Goal: Transaction & Acquisition: Purchase product/service

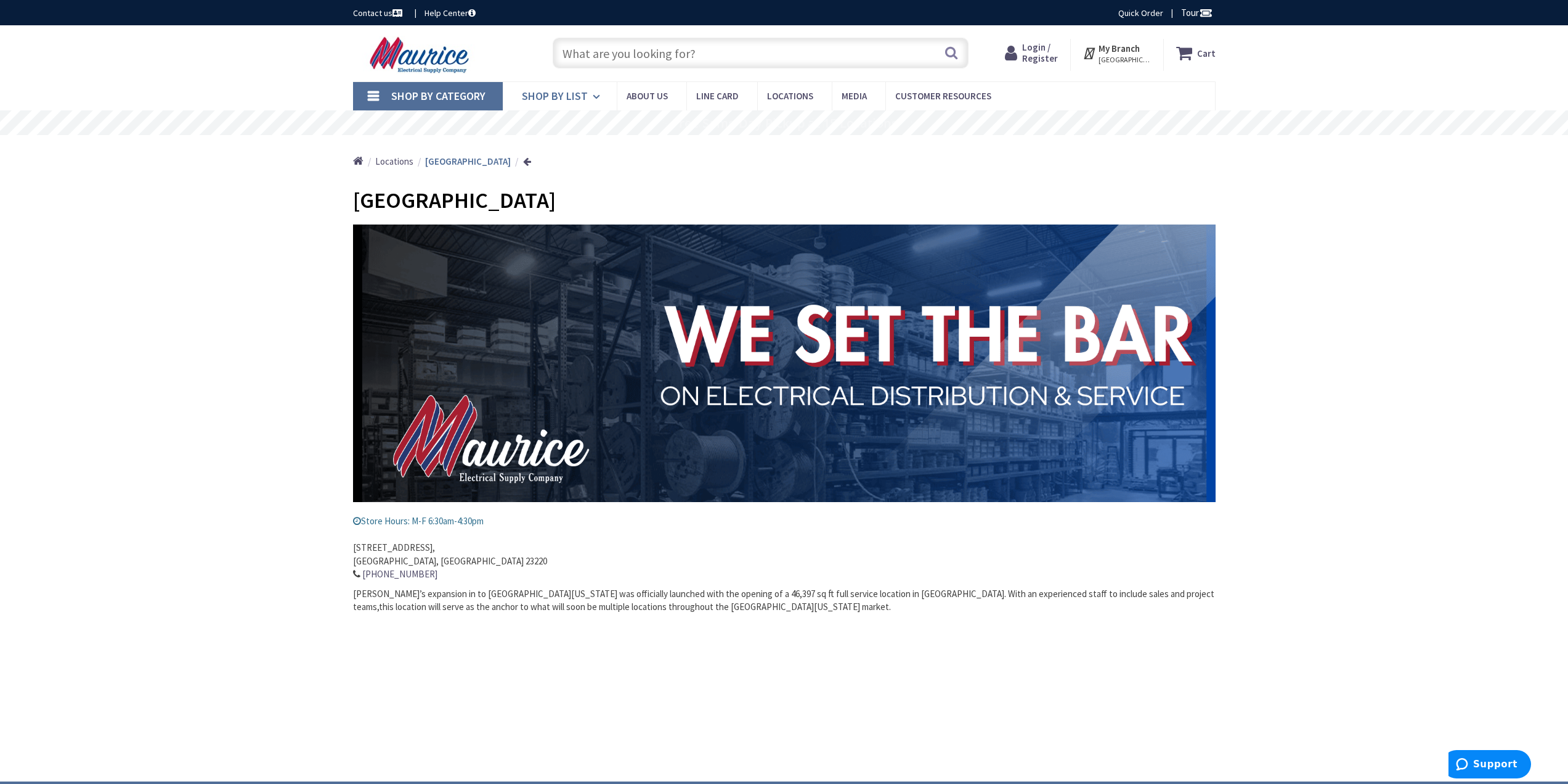
click at [587, 95] on link "Shop By List" at bounding box center [560, 96] width 114 height 29
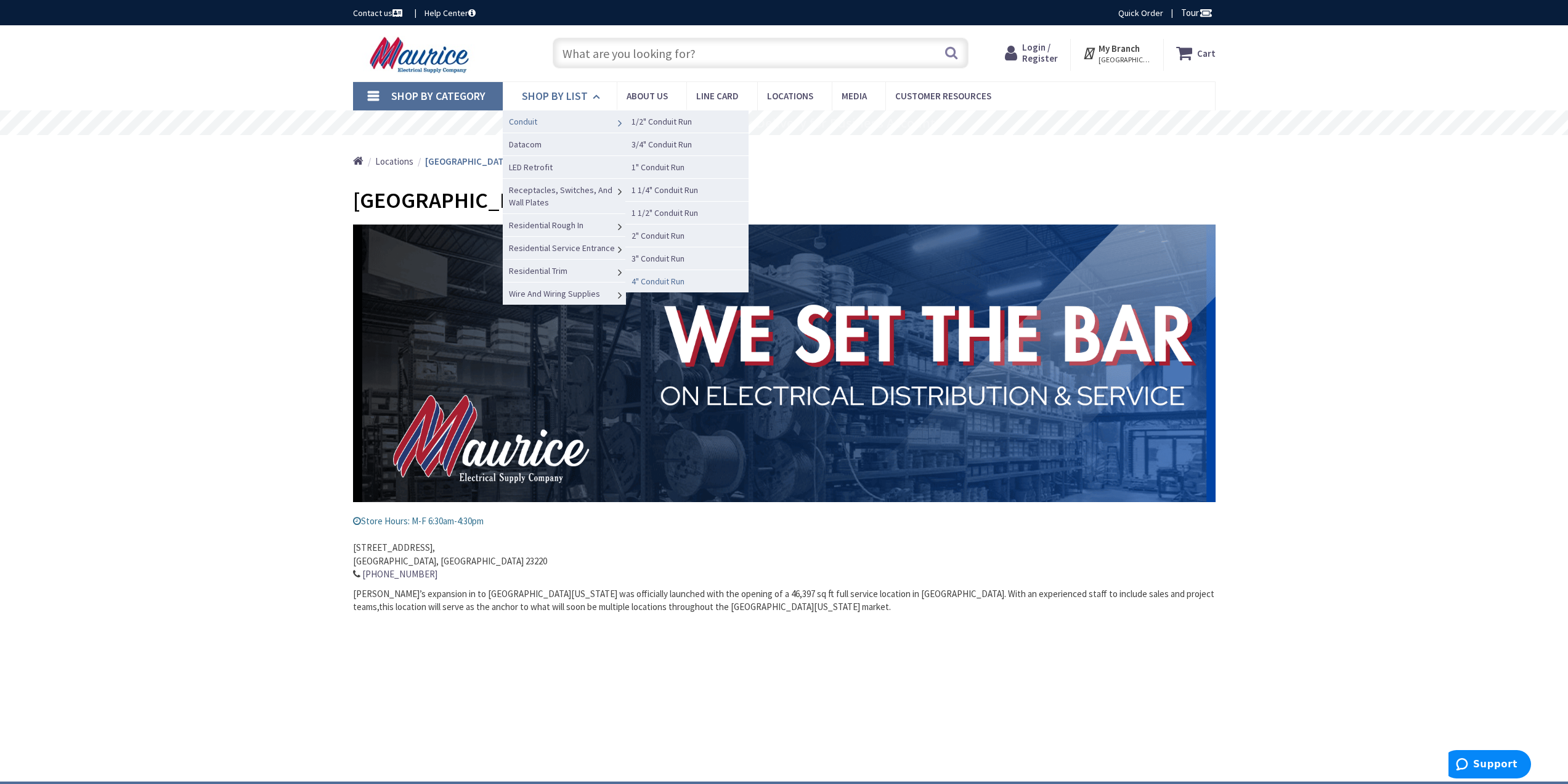
click at [661, 283] on span "4" Conduit Run" at bounding box center [658, 281] width 53 height 11
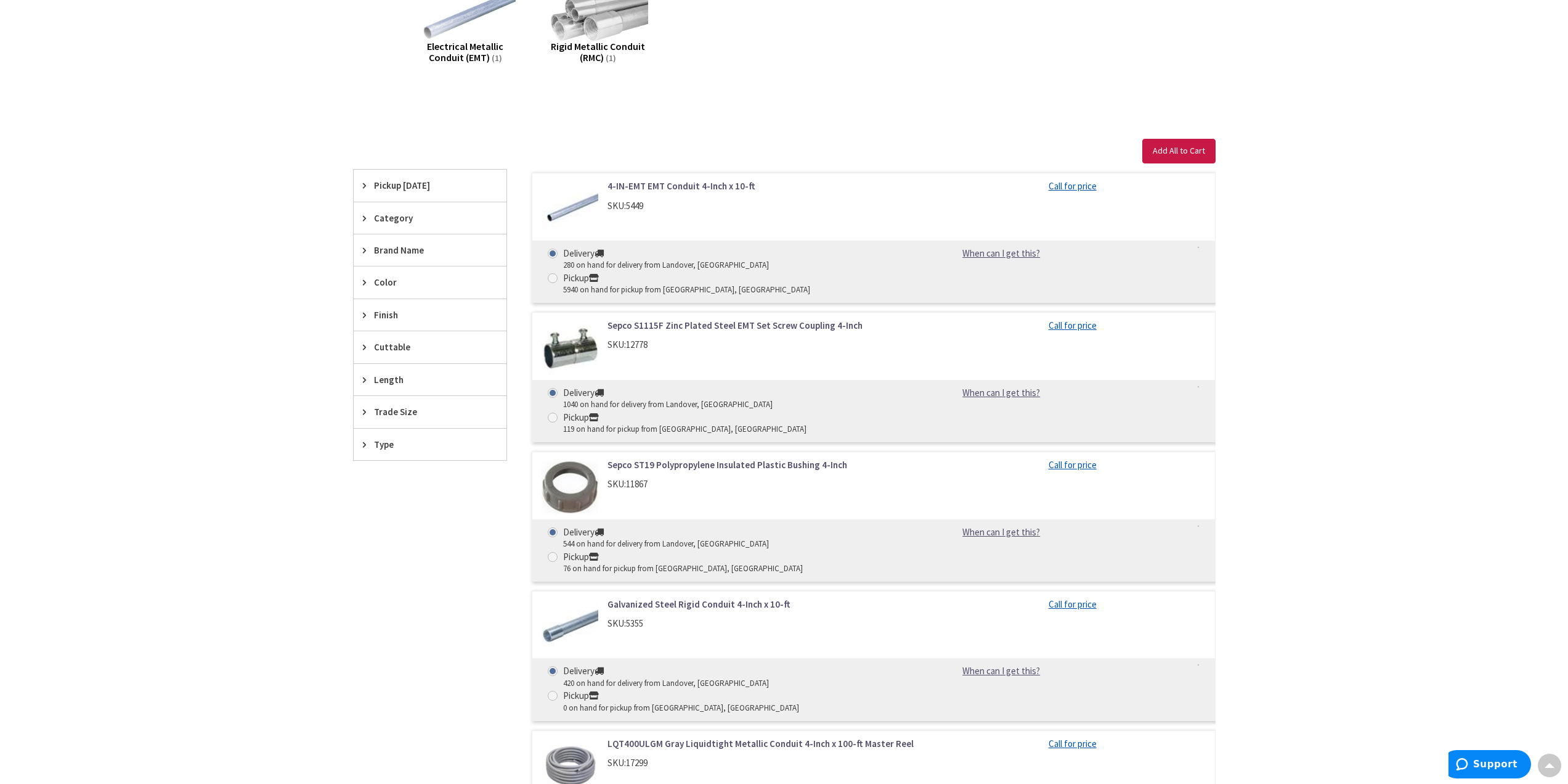
scroll to position [370, 0]
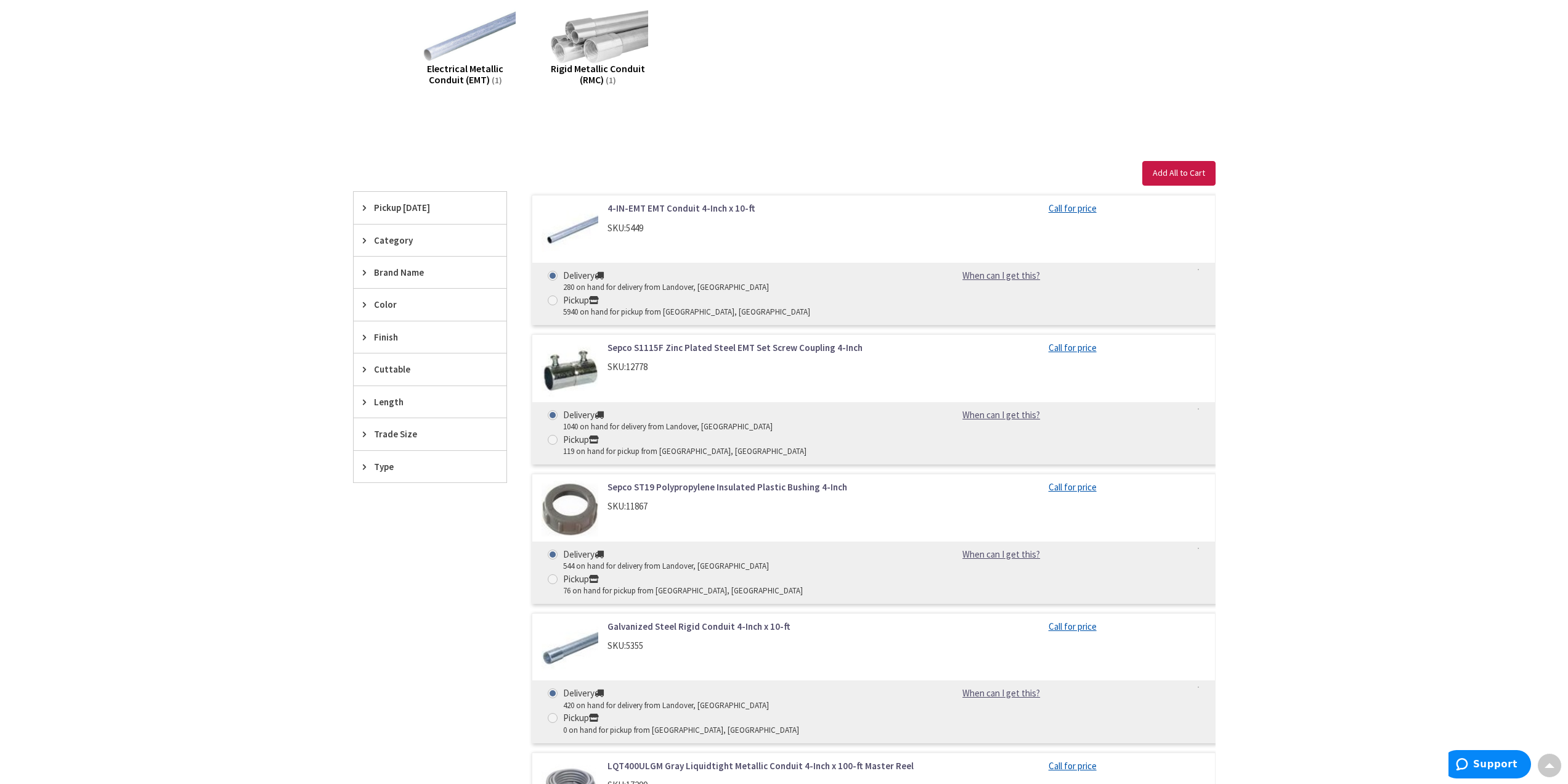
click at [364, 433] on icon at bounding box center [367, 434] width 9 height 9
click at [364, 400] on icon at bounding box center [367, 402] width 9 height 9
click at [364, 372] on icon at bounding box center [367, 369] width 9 height 9
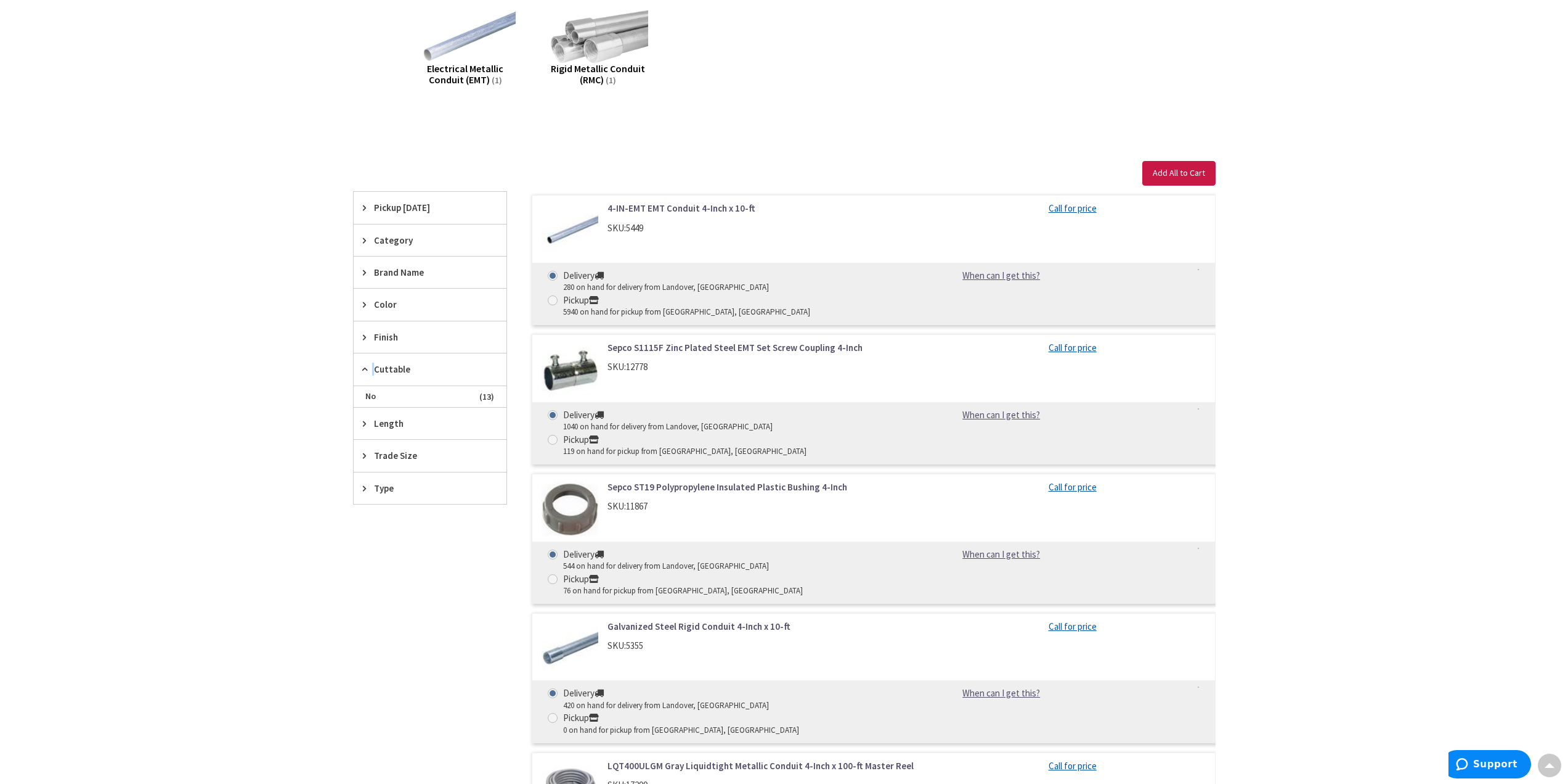
click at [364, 372] on icon at bounding box center [367, 369] width 9 height 9
click at [359, 332] on div "Finish" at bounding box center [429, 337] width 153 height 31
click at [359, 332] on div "Finish" at bounding box center [429, 337] width 153 height 32
click at [362, 292] on div "Color" at bounding box center [429, 305] width 153 height 31
click at [362, 292] on div "Color" at bounding box center [429, 305] width 153 height 32
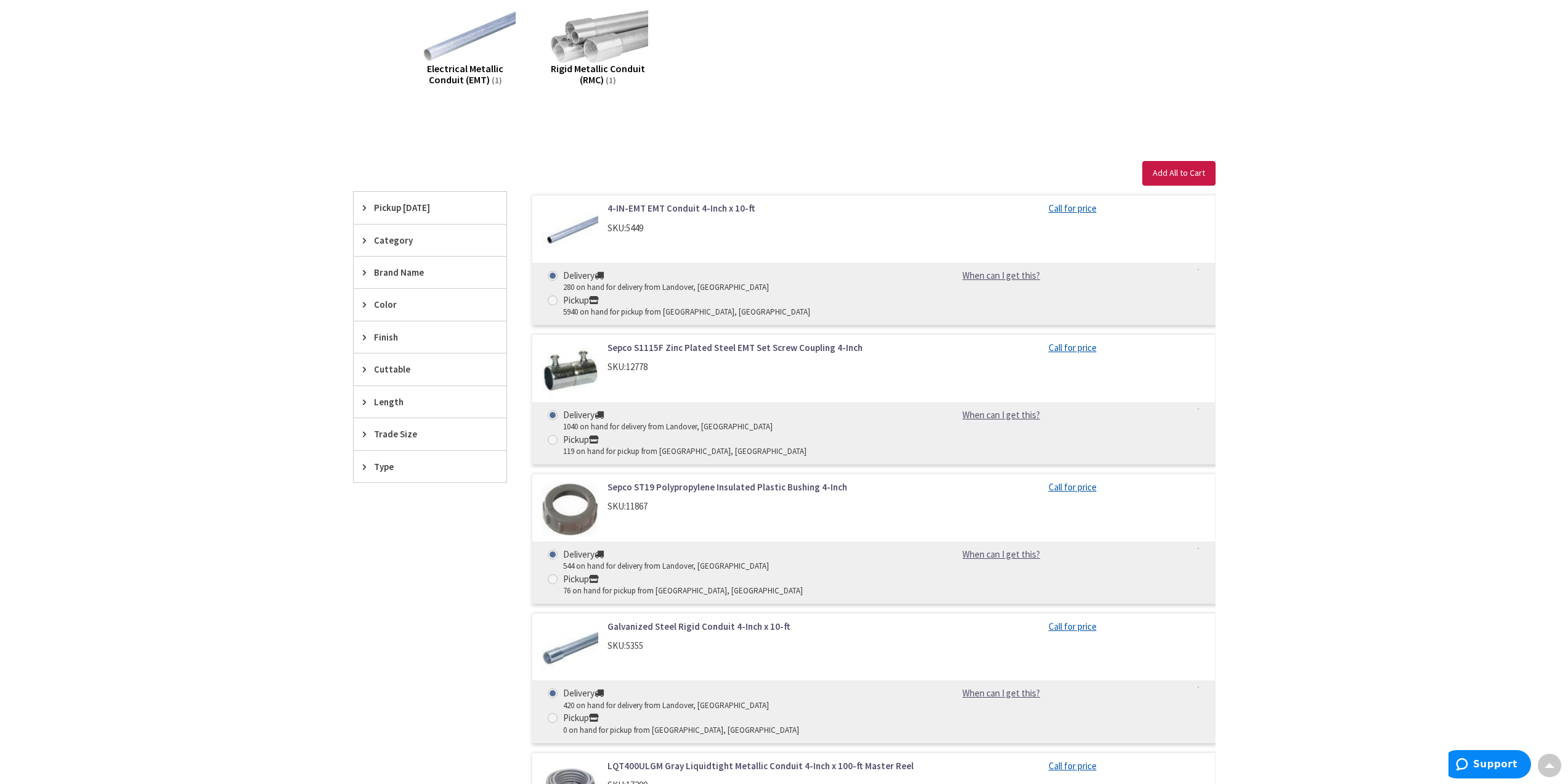
click at [364, 274] on icon at bounding box center [367, 272] width 9 height 9
click at [364, 239] on icon at bounding box center [367, 240] width 9 height 9
click at [364, 207] on icon at bounding box center [367, 207] width 9 height 9
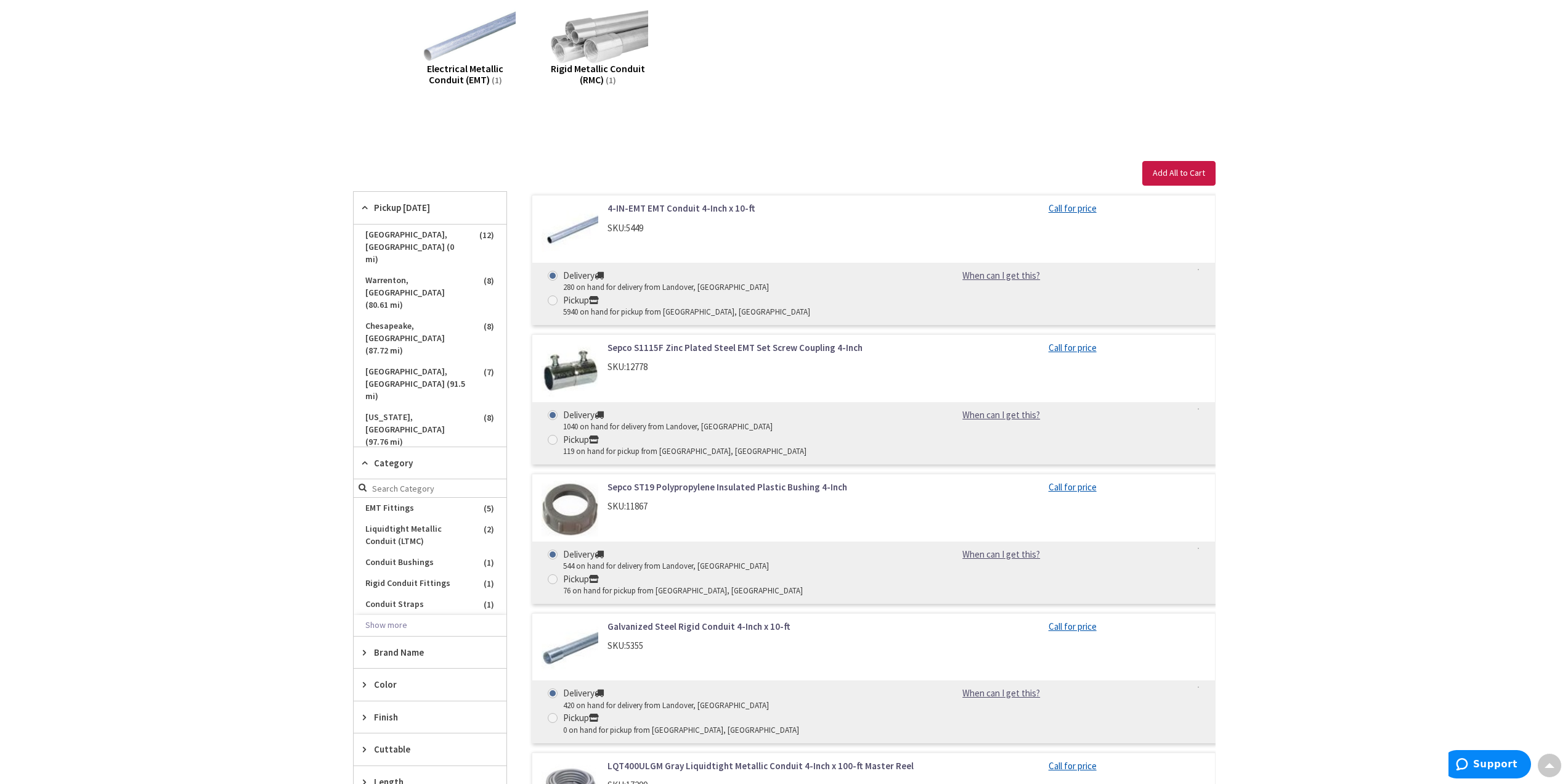
click at [364, 207] on icon at bounding box center [367, 207] width 9 height 9
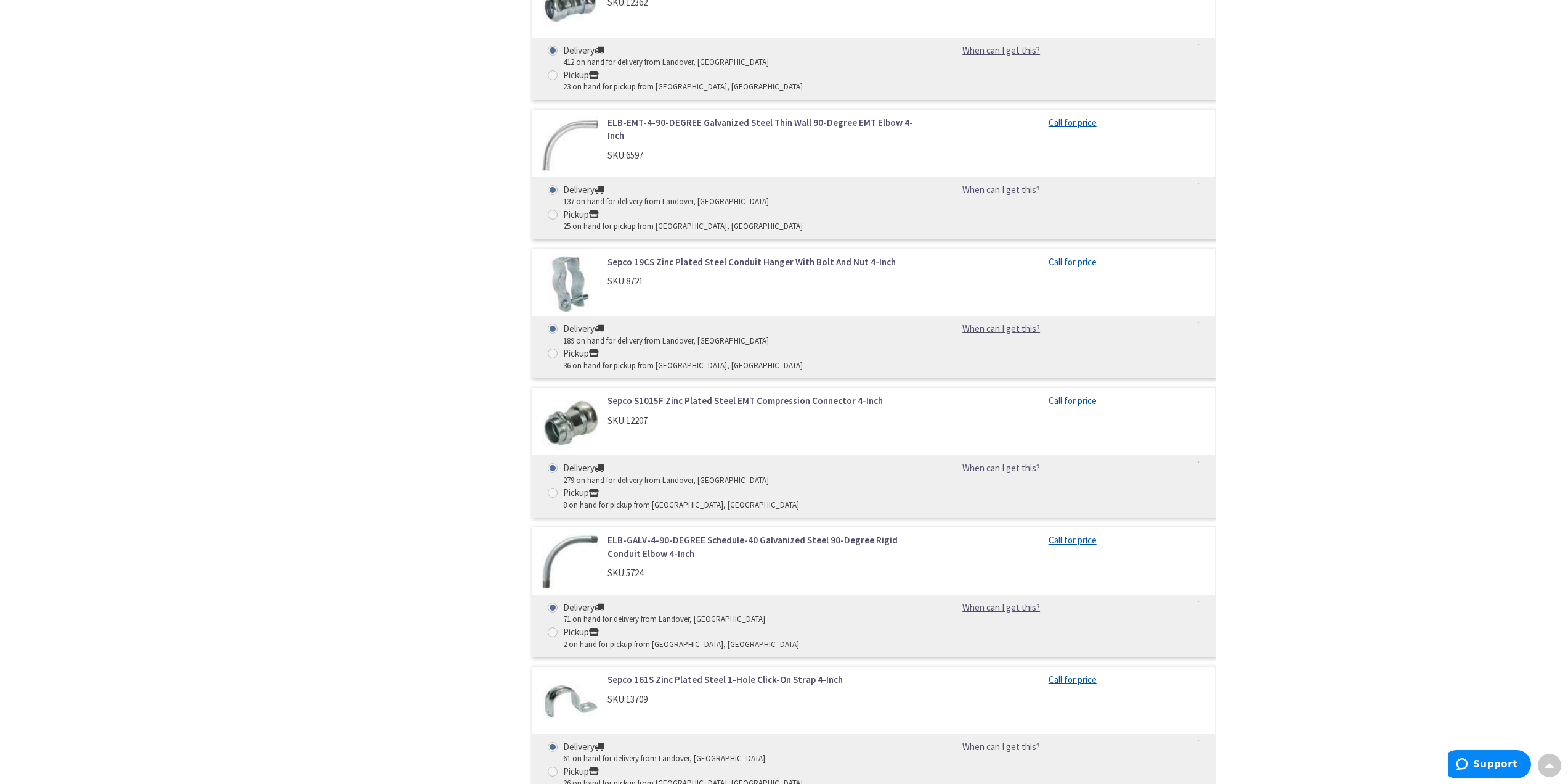
scroll to position [1585, 0]
